Goal: Task Accomplishment & Management: Manage account settings

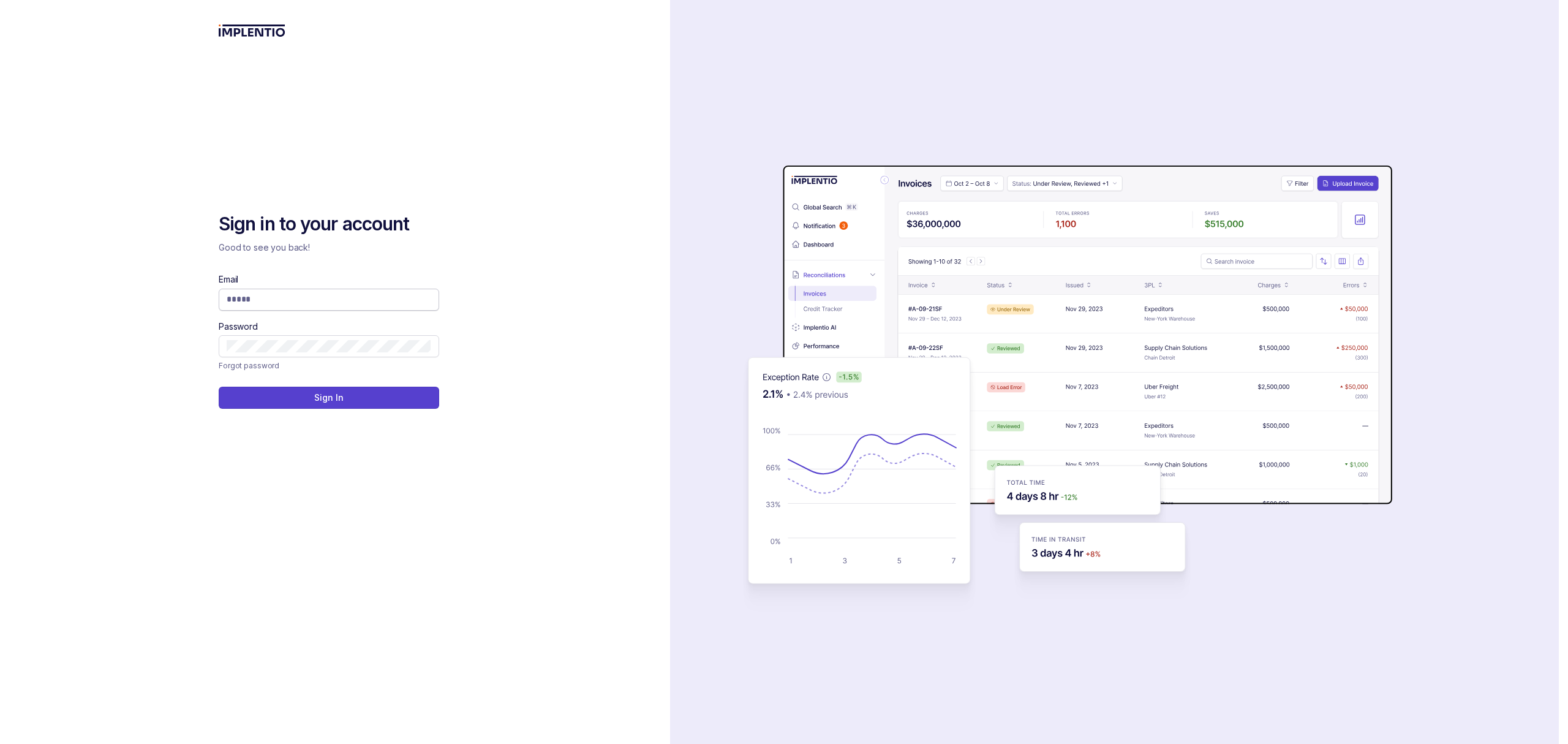
click at [355, 300] on input "Email" at bounding box center [329, 299] width 204 height 12
type input "**********"
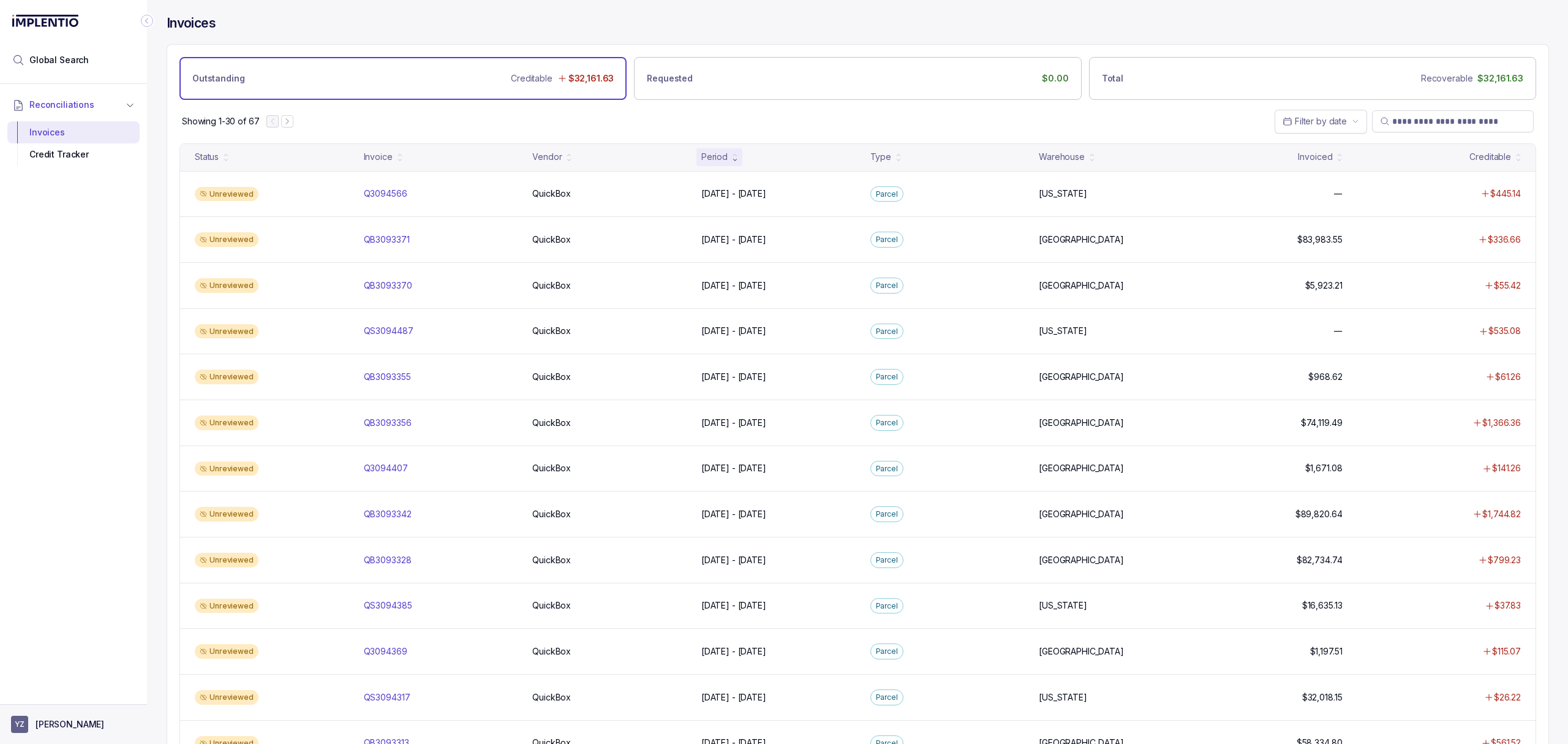
click at [43, 728] on p "[PERSON_NAME]" at bounding box center [69, 724] width 68 height 12
click at [57, 702] on p "Logout" at bounding box center [80, 697] width 102 height 12
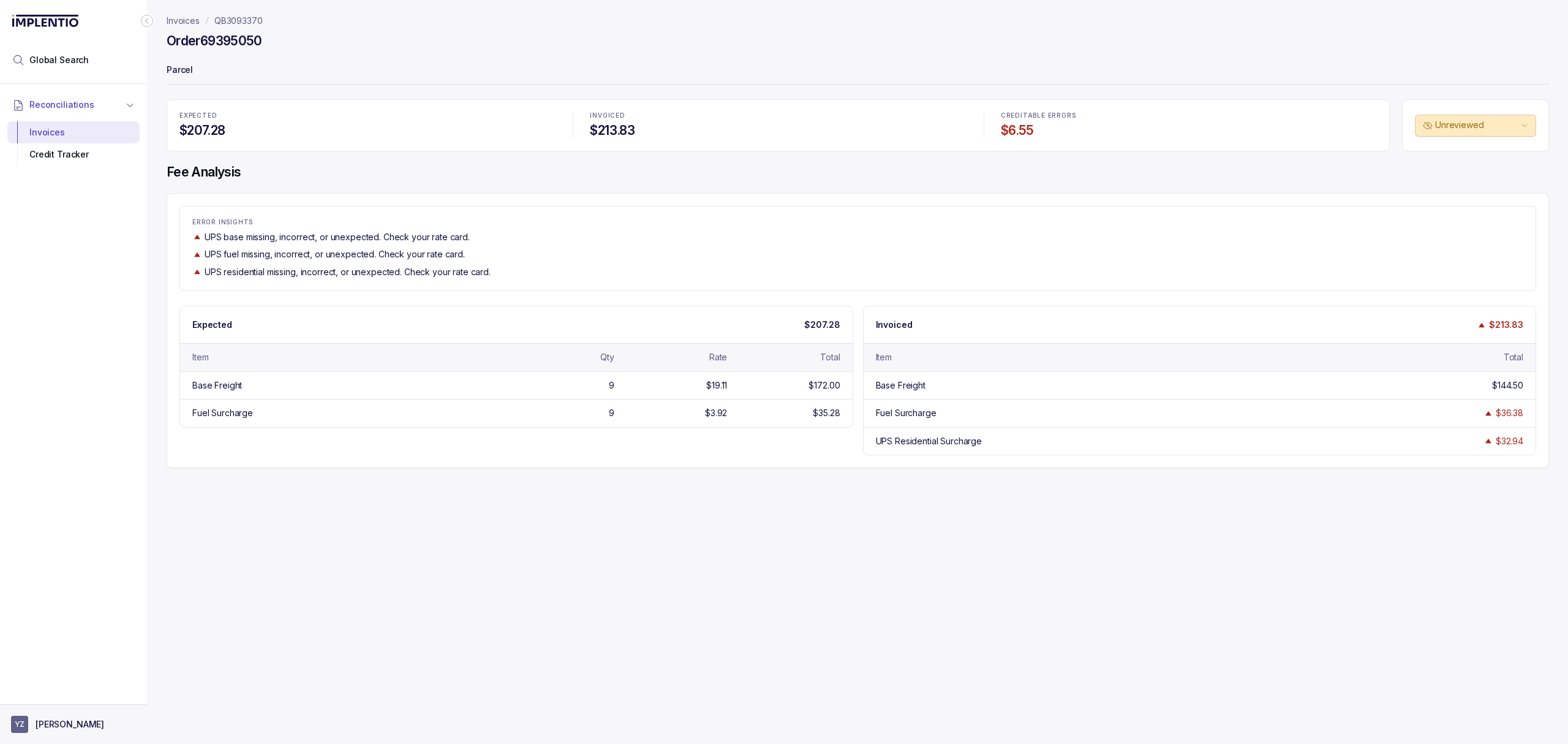
click at [62, 712] on aside "YZ [PERSON_NAME]" at bounding box center [73, 724] width 147 height 40
click at [60, 723] on p "[PERSON_NAME]" at bounding box center [69, 724] width 68 height 12
click at [73, 701] on p "Logout" at bounding box center [80, 697] width 102 height 12
